Goal: Task Accomplishment & Management: Use online tool/utility

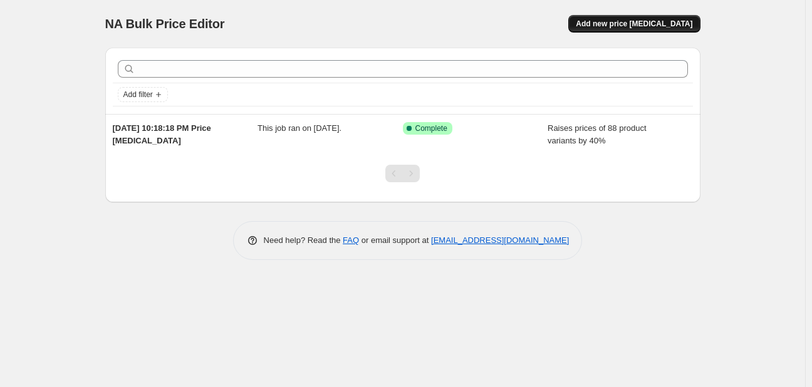
click at [655, 26] on span "Add new price [MEDICAL_DATA]" at bounding box center [634, 24] width 117 height 10
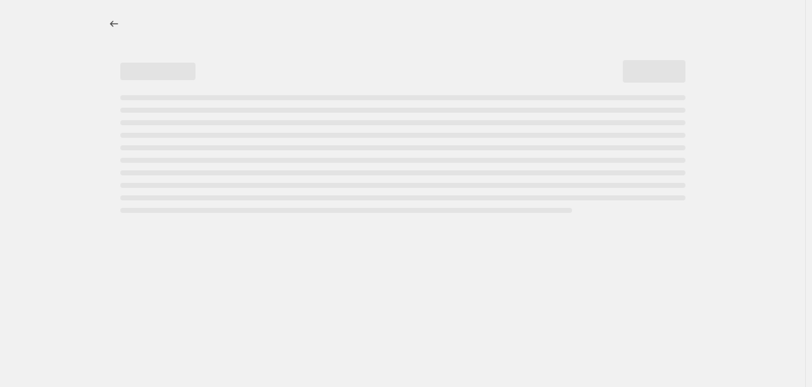
select select "percentage"
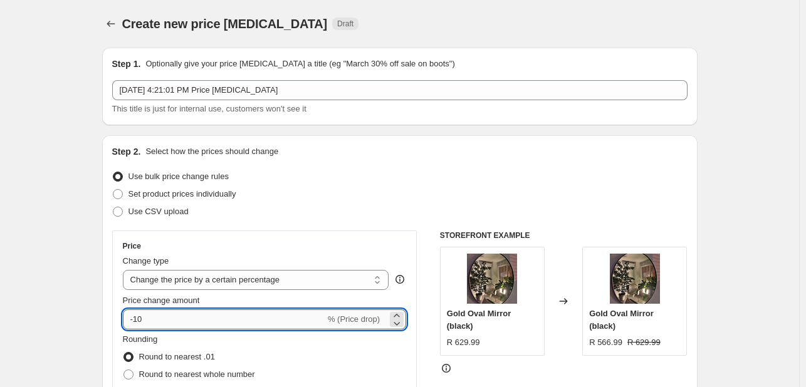
click at [186, 315] on input "-10" at bounding box center [224, 320] width 202 height 20
type input "-1"
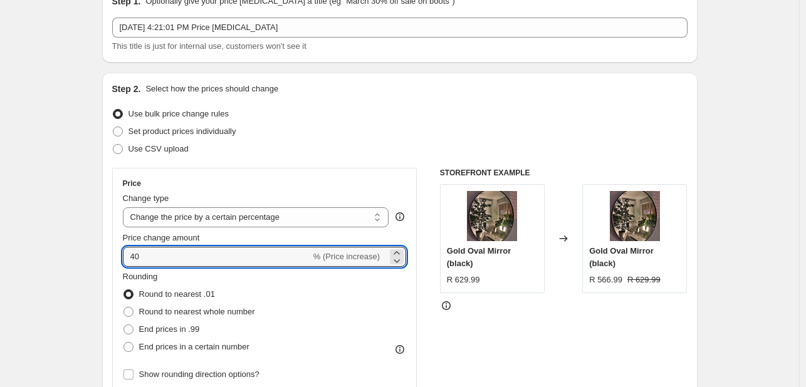
type input "40"
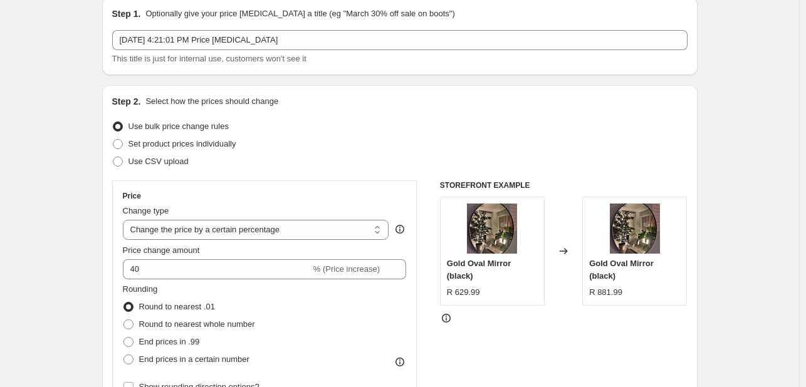
scroll to position [0, 0]
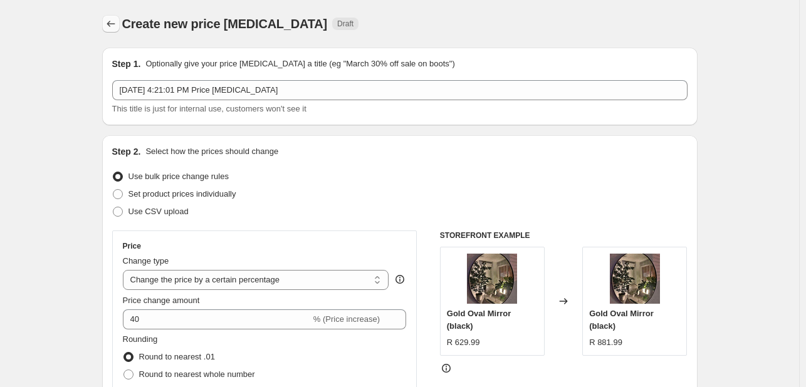
click at [112, 23] on icon "Price change jobs" at bounding box center [111, 24] width 8 height 6
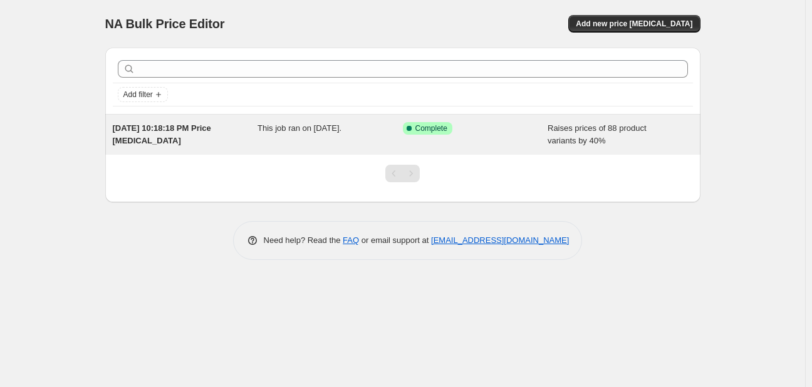
click at [462, 139] on div "Success Complete Complete" at bounding box center [475, 134] width 145 height 25
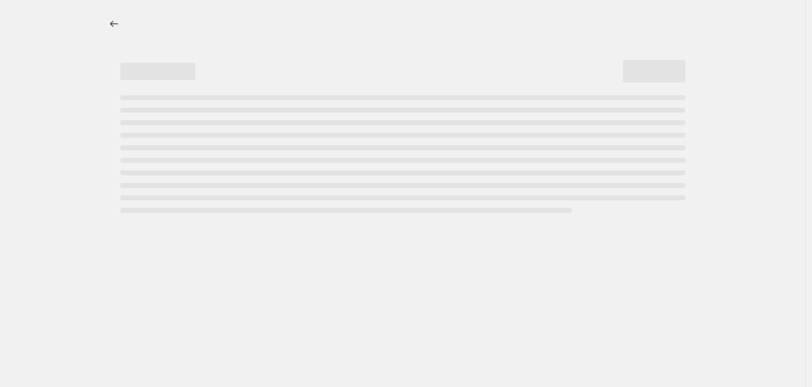
select select "percentage"
select select "collection"
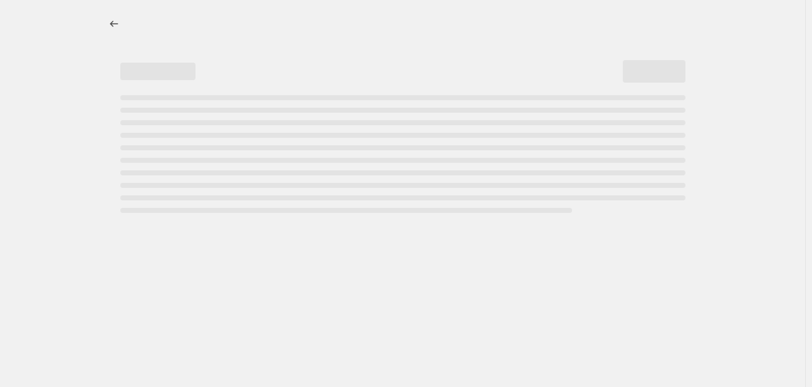
select select "collection"
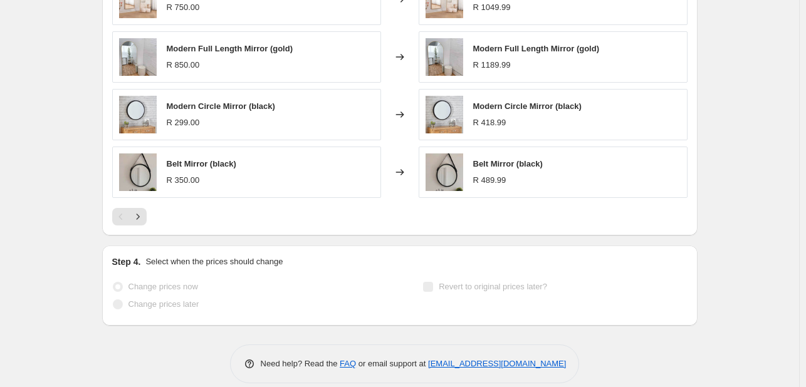
scroll to position [1234, 0]
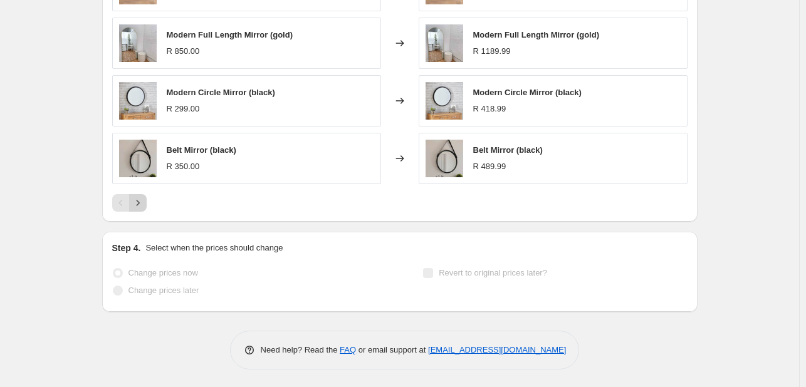
click at [140, 204] on icon "Next" at bounding box center [138, 203] width 13 height 13
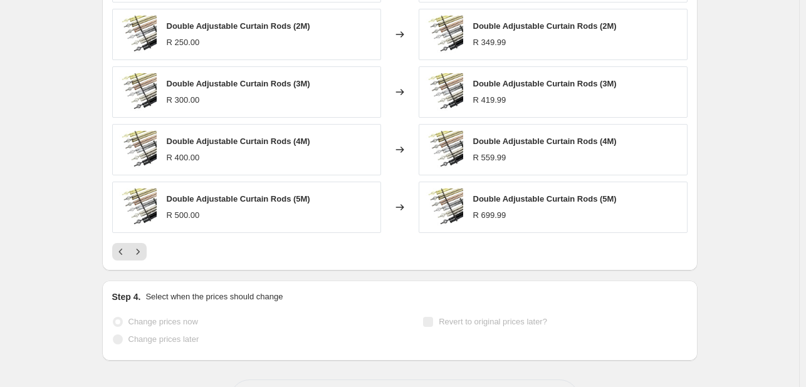
scroll to position [1109, 0]
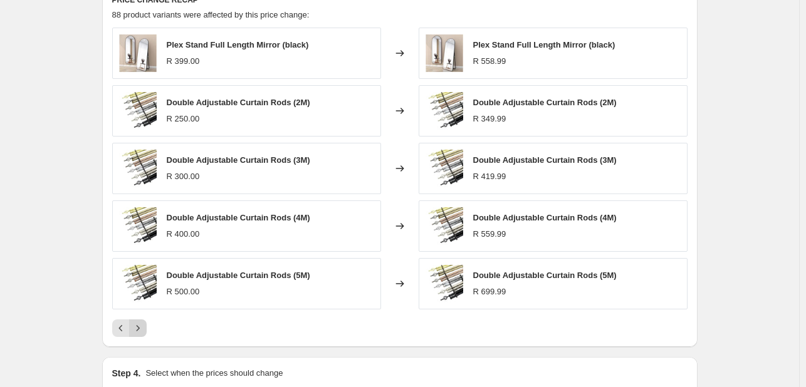
click at [143, 328] on icon "Next" at bounding box center [138, 328] width 13 height 13
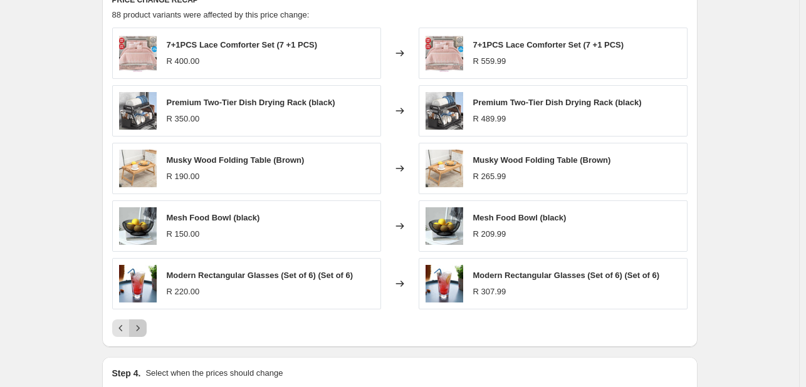
click at [142, 328] on icon "Next" at bounding box center [138, 328] width 13 height 13
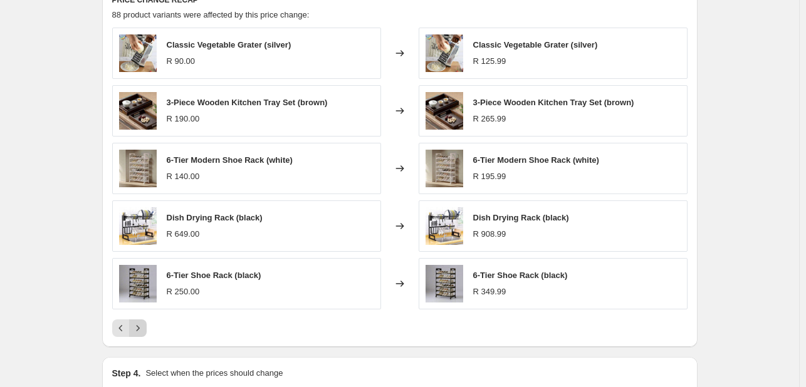
click at [143, 328] on icon "Next" at bounding box center [138, 328] width 13 height 13
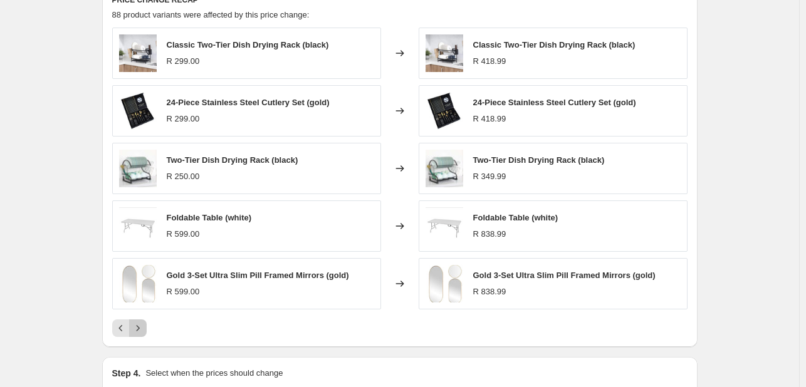
click at [143, 328] on icon "Next" at bounding box center [138, 328] width 13 height 13
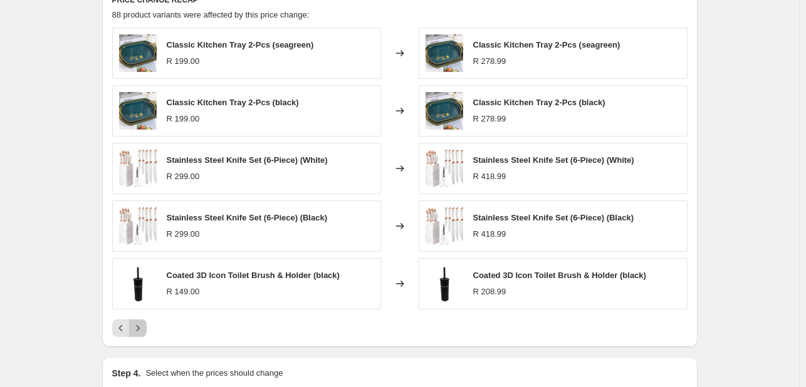
click at [143, 328] on icon "Next" at bounding box center [138, 328] width 13 height 13
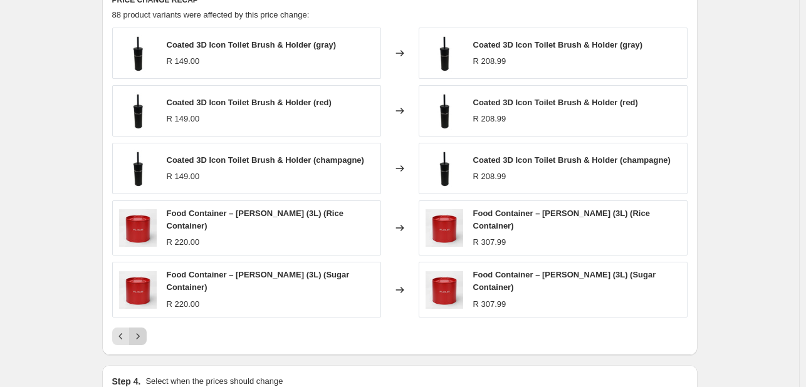
click at [144, 330] on icon "Next" at bounding box center [138, 336] width 13 height 13
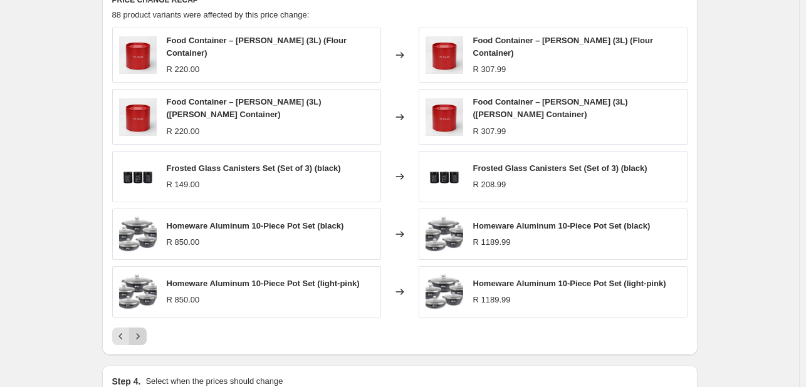
click at [144, 330] on icon "Next" at bounding box center [138, 336] width 13 height 13
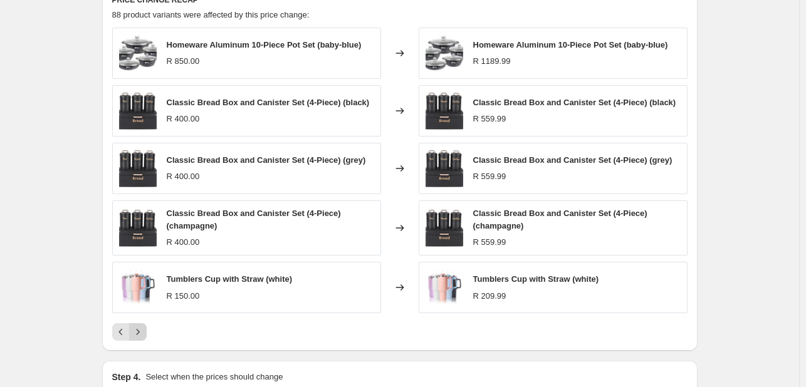
click at [144, 326] on icon "Next" at bounding box center [138, 332] width 13 height 13
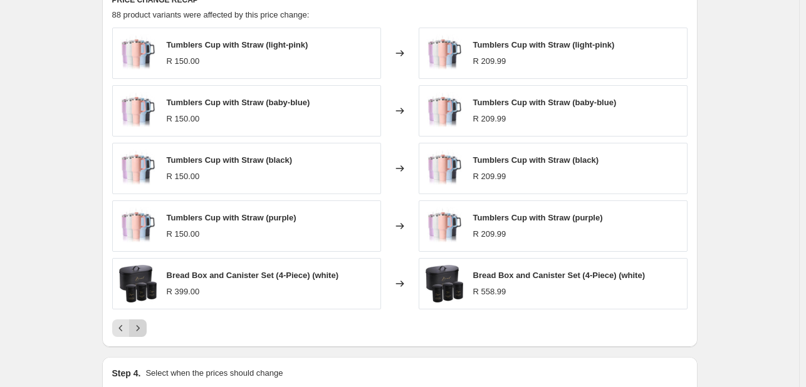
click at [144, 326] on icon "Next" at bounding box center [138, 328] width 13 height 13
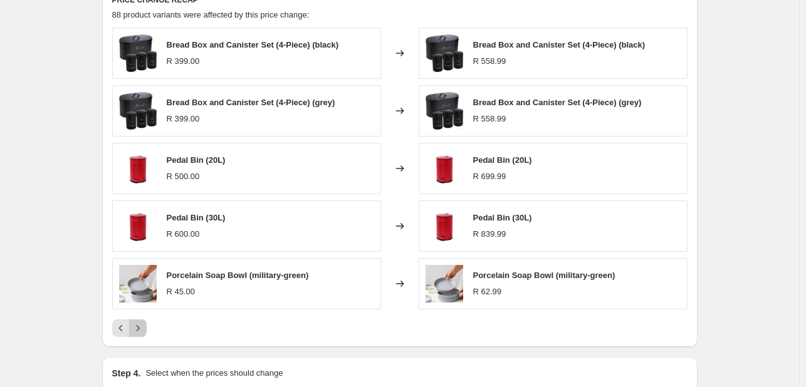
click at [144, 325] on icon "Next" at bounding box center [138, 328] width 13 height 13
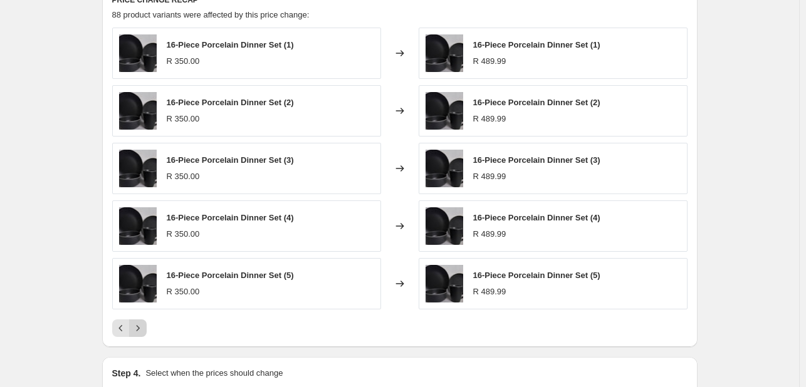
click at [144, 325] on icon "Next" at bounding box center [138, 328] width 13 height 13
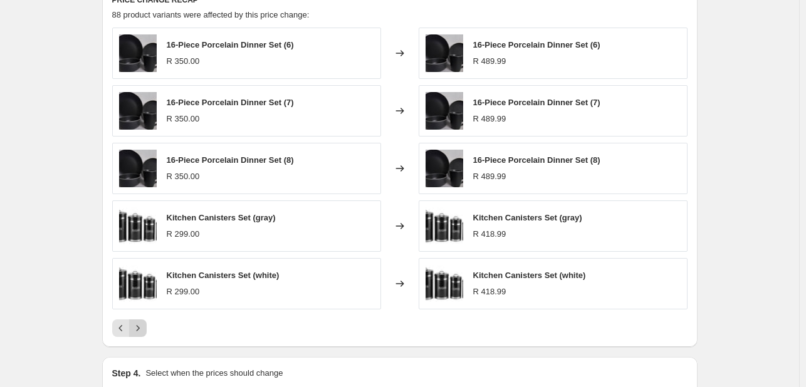
click at [144, 325] on icon "Next" at bounding box center [138, 328] width 13 height 13
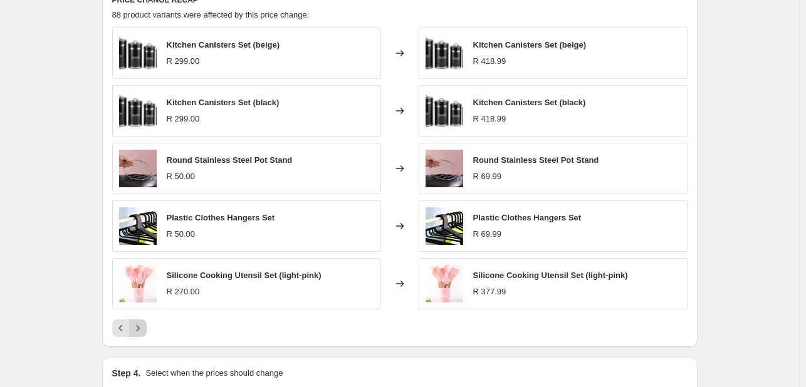
click at [144, 325] on icon "Next" at bounding box center [138, 328] width 13 height 13
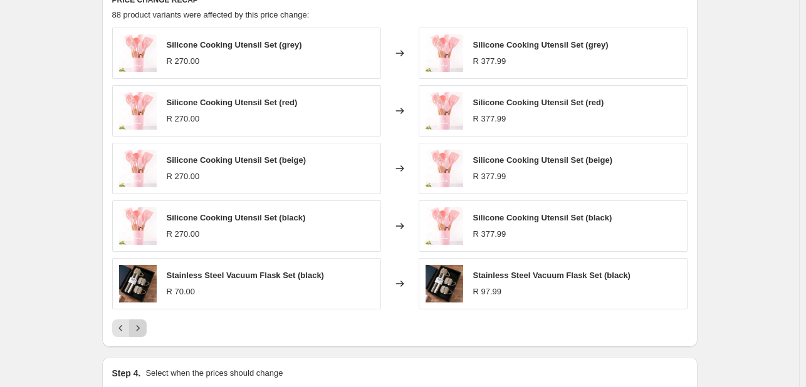
click at [144, 326] on icon "Next" at bounding box center [138, 328] width 13 height 13
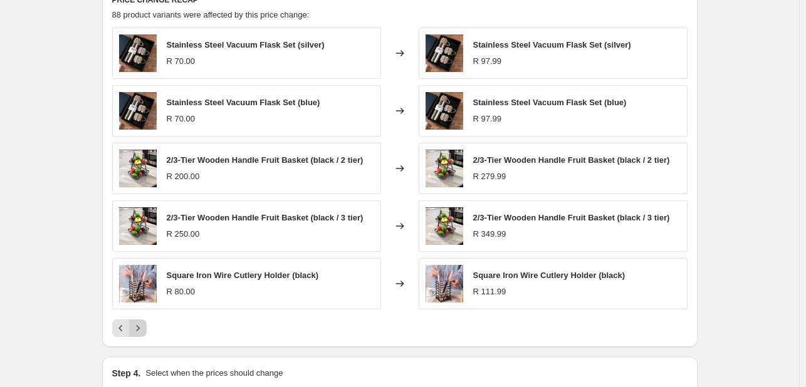
click at [144, 326] on icon "Next" at bounding box center [138, 328] width 13 height 13
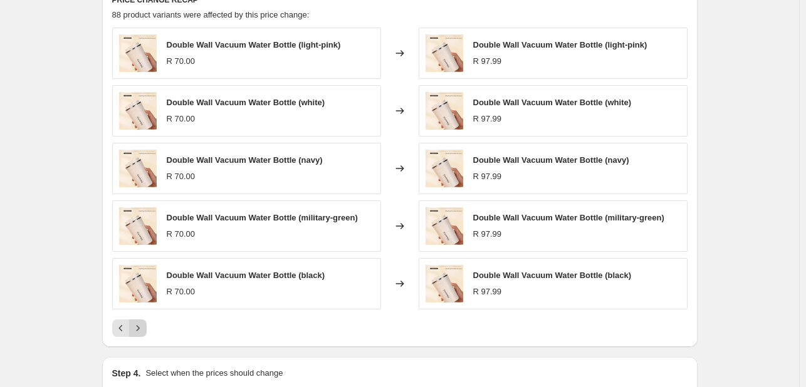
click at [144, 326] on icon "Next" at bounding box center [138, 328] width 13 height 13
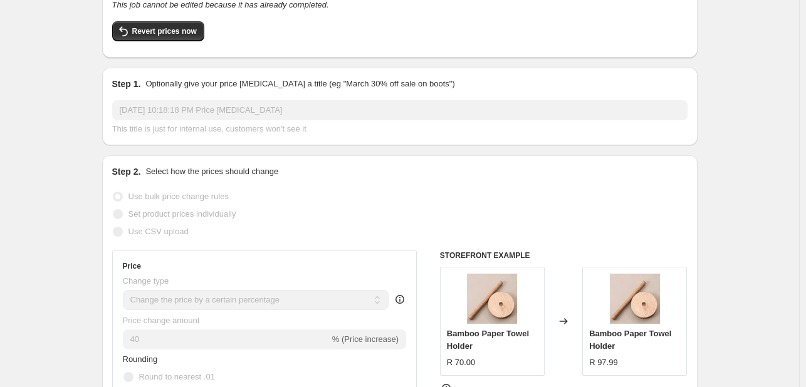
scroll to position [0, 0]
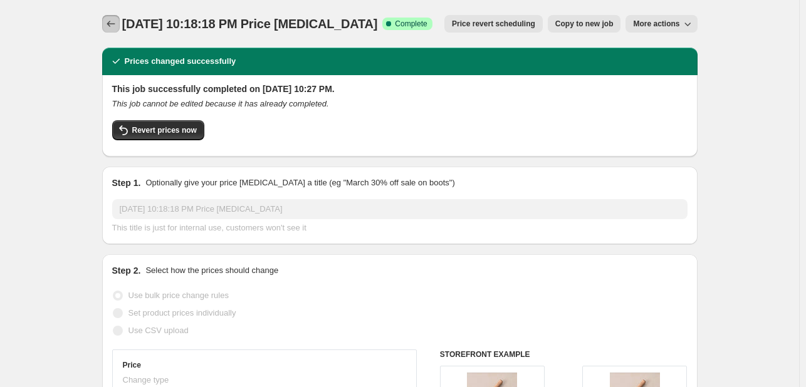
click at [113, 26] on icon "Price change jobs" at bounding box center [111, 24] width 13 height 13
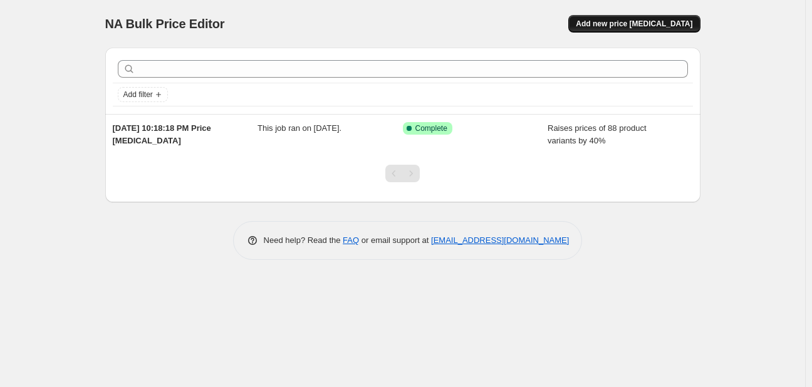
click at [647, 21] on span "Add new price [MEDICAL_DATA]" at bounding box center [634, 24] width 117 height 10
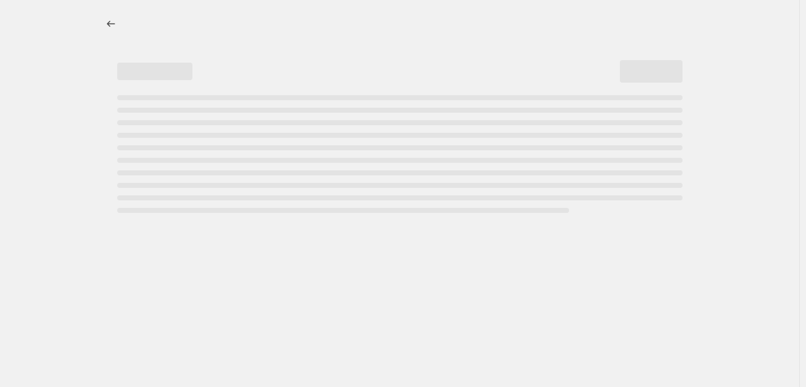
select select "percentage"
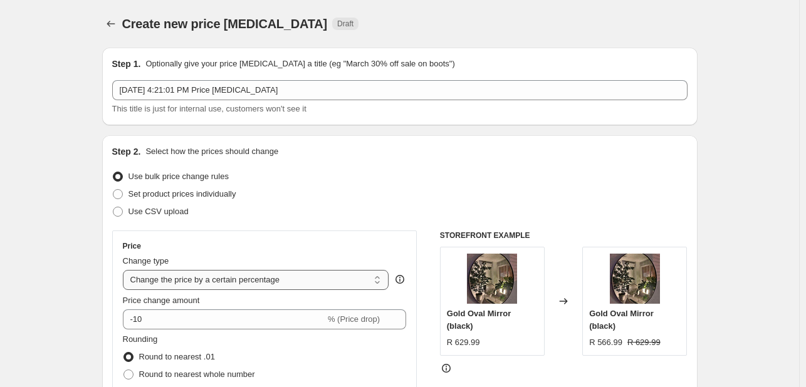
click at [234, 276] on select "Change the price to a certain amount Change the price by a certain amount Chang…" at bounding box center [256, 280] width 266 height 20
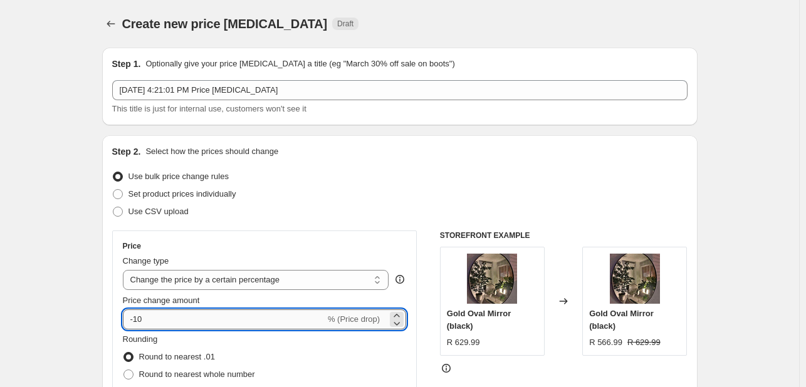
click at [185, 320] on input "-10" at bounding box center [224, 320] width 202 height 20
drag, startPoint x: 185, startPoint y: 320, endPoint x: 43, endPoint y: 320, distance: 142.2
type input "4"
type input "50"
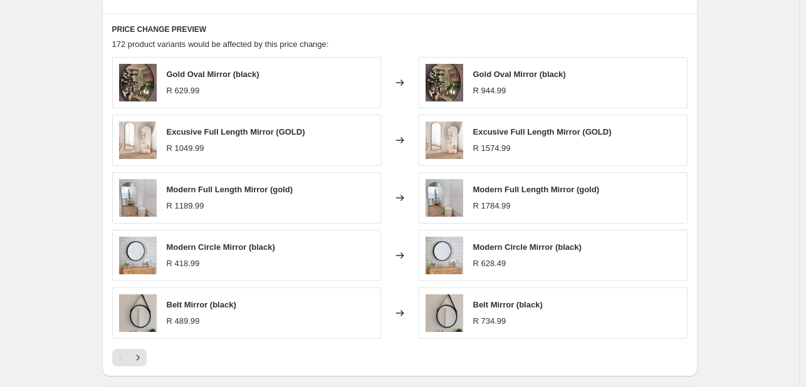
scroll to position [614, 0]
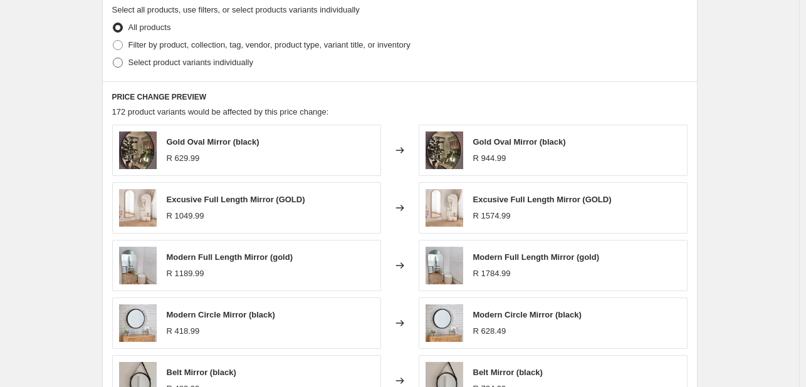
click at [121, 62] on span at bounding box center [118, 63] width 10 height 10
click at [113, 58] on input "Select product variants individually" at bounding box center [113, 58] width 1 height 1
radio input "true"
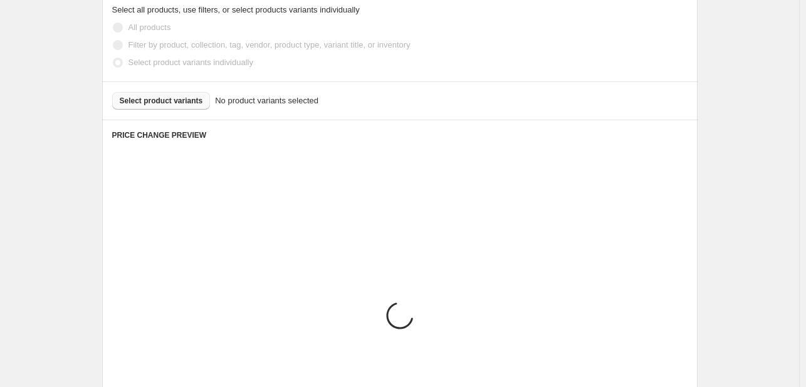
scroll to position [588, 0]
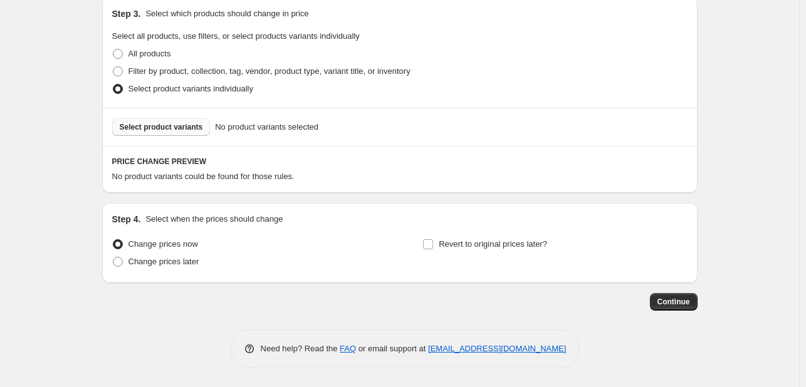
click at [163, 126] on span "Select product variants" at bounding box center [161, 127] width 83 height 10
click at [174, 128] on span "Select product variants" at bounding box center [161, 127] width 83 height 10
click at [119, 71] on span at bounding box center [118, 71] width 10 height 10
click at [113, 67] on input "Filter by product, collection, tag, vendor, product type, variant title, or inv…" at bounding box center [113, 66] width 1 height 1
radio input "true"
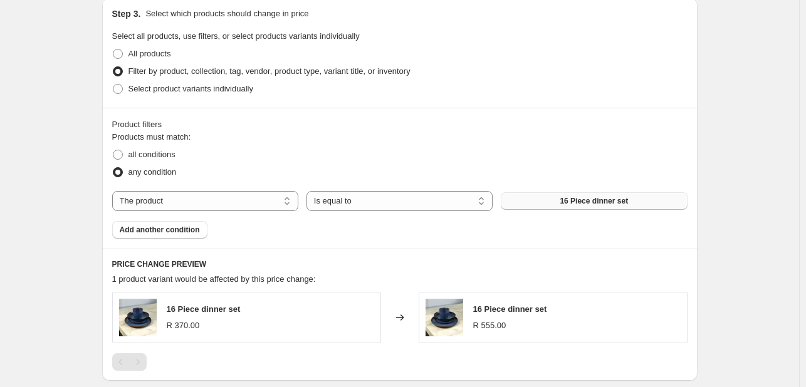
click at [599, 204] on span "16 Piece dinner set" at bounding box center [594, 201] width 68 height 10
click at [267, 189] on div "Products must match: all conditions any condition The product The product's col…" at bounding box center [399, 185] width 575 height 108
click at [260, 202] on select "The product The product's collection The product's tag The product's vendor The…" at bounding box center [205, 201] width 186 height 20
click at [349, 137] on fieldset "Products must match: all conditions any condition" at bounding box center [399, 156] width 575 height 50
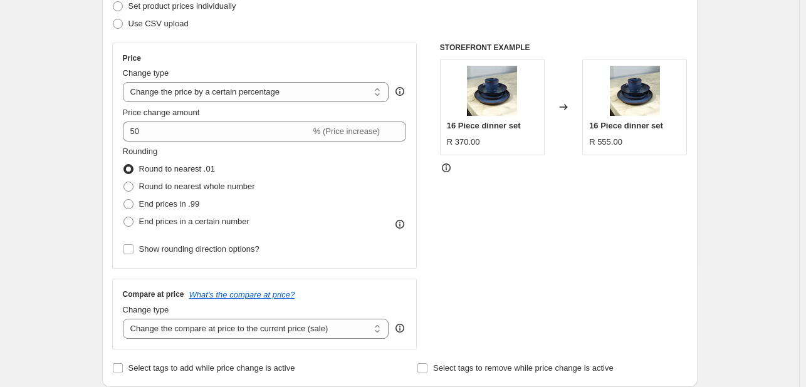
scroll to position [0, 0]
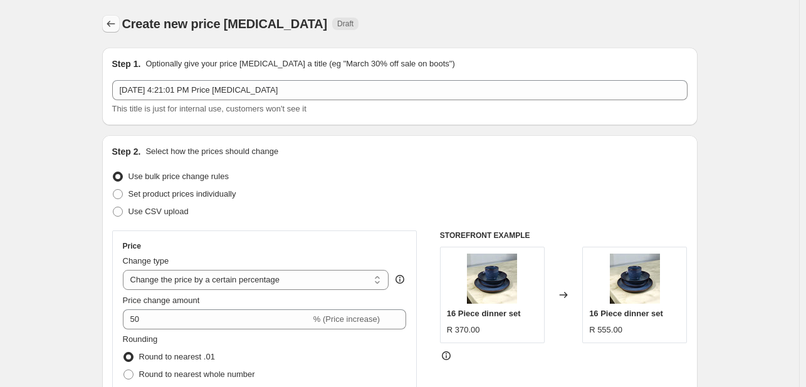
click at [110, 23] on icon "Price change jobs" at bounding box center [111, 24] width 13 height 13
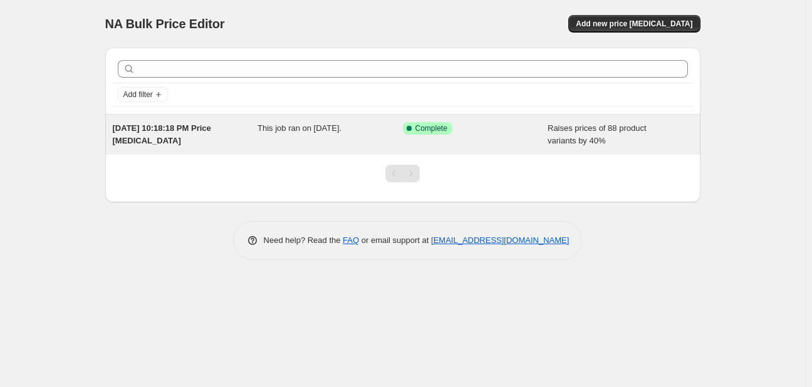
drag, startPoint x: 597, startPoint y: 137, endPoint x: 570, endPoint y: 137, distance: 26.9
click at [570, 137] on span "Raises prices of 88 product variants by 40%" at bounding box center [597, 134] width 99 height 22
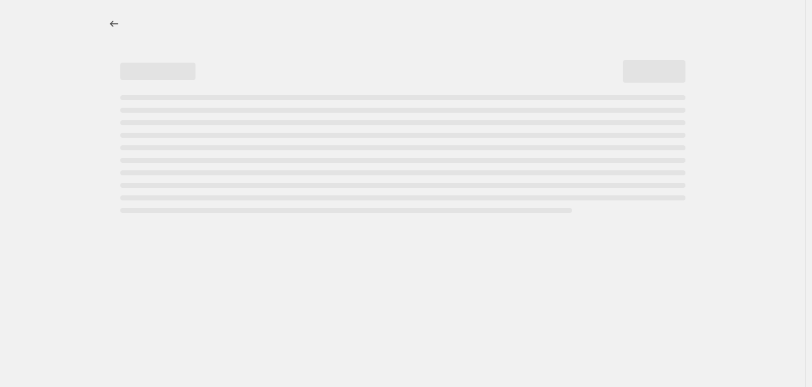
select select "percentage"
select select "collection"
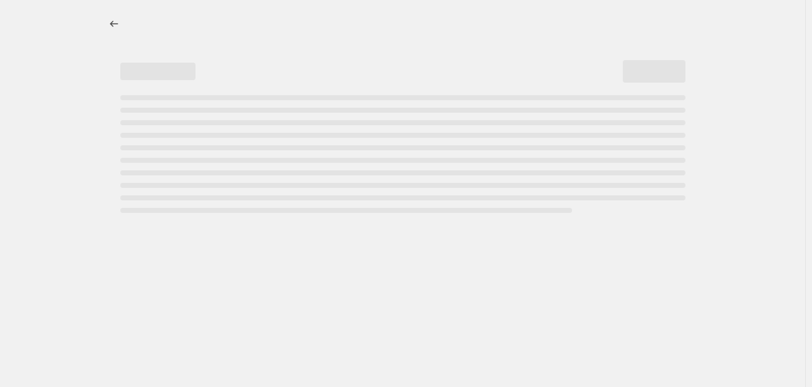
select select "collection"
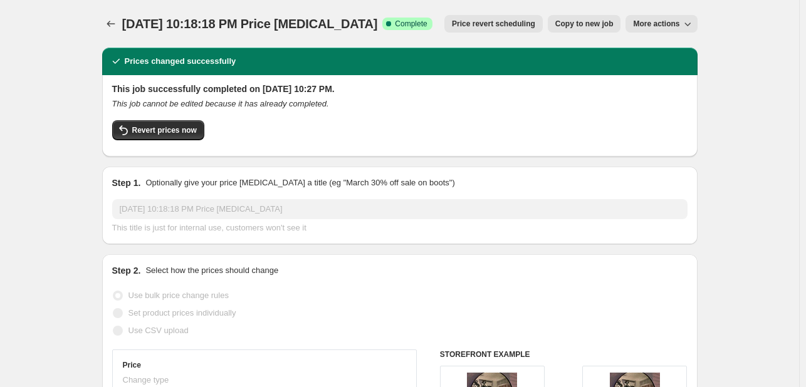
click at [672, 23] on span "More actions" at bounding box center [656, 24] width 46 height 10
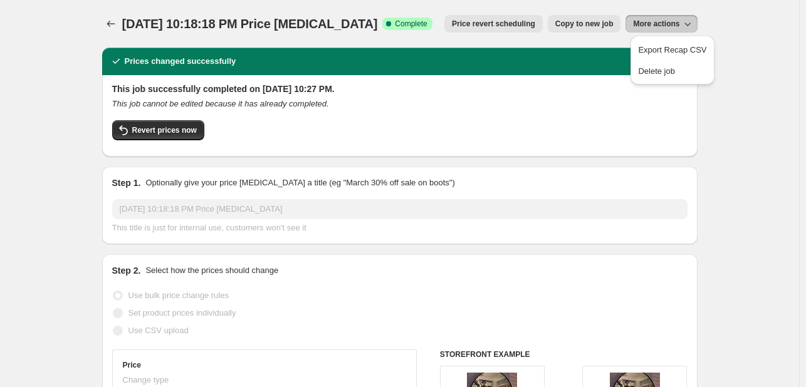
click at [473, 40] on div "[DATE] 10:18:18 PM Price [MEDICAL_DATA]. This page is ready [DATE] 10:18:18 PM …" at bounding box center [399, 24] width 595 height 48
